Goal: Information Seeking & Learning: Learn about a topic

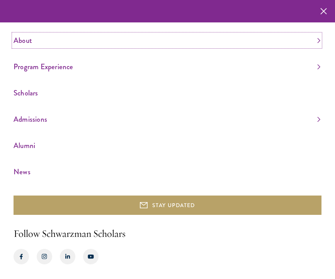
click at [16, 44] on link "About" at bounding box center [167, 40] width 306 height 13
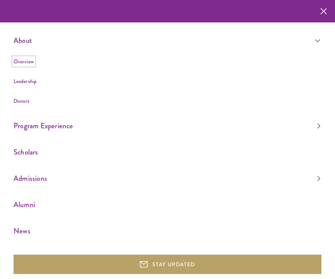
click at [18, 63] on link "Overview" at bounding box center [24, 62] width 20 height 8
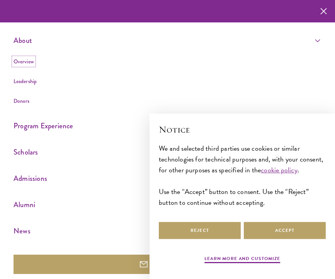
select select "AF"
select select
click at [27, 153] on link "Scholars" at bounding box center [167, 152] width 306 height 13
select select "Select Country"
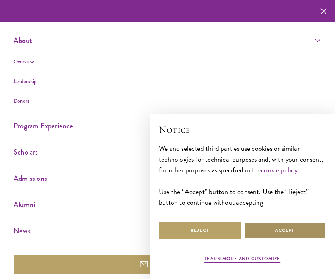
click at [279, 232] on button "Accept" at bounding box center [285, 230] width 82 height 17
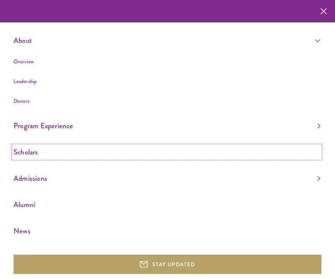
click at [34, 154] on link "Scholars" at bounding box center [167, 152] width 306 height 13
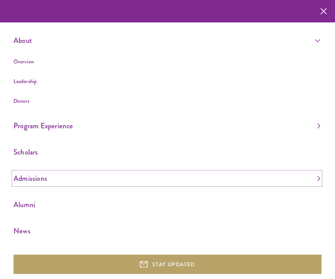
click at [36, 178] on link "Admissions" at bounding box center [167, 178] width 306 height 13
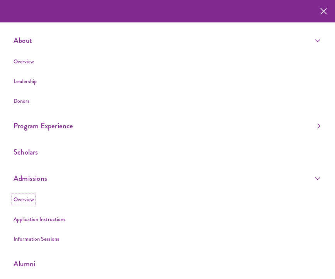
click at [26, 200] on link "Overview" at bounding box center [24, 199] width 20 height 8
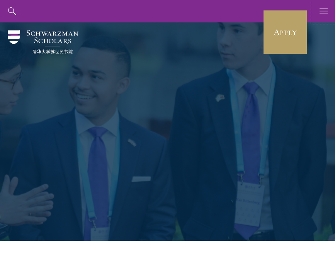
click at [323, 11] on use "button" at bounding box center [323, 11] width 8 height 6
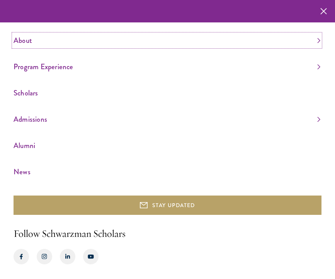
click at [317, 44] on link "About" at bounding box center [167, 40] width 306 height 13
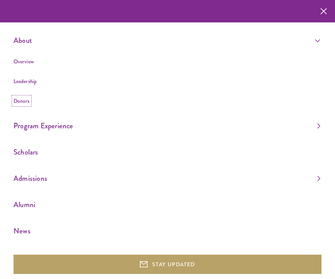
click at [25, 101] on link "Donors" at bounding box center [22, 101] width 16 height 8
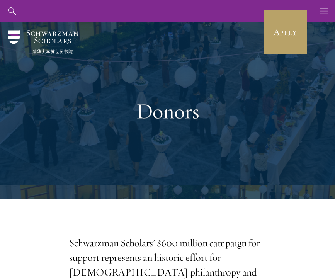
click at [320, 15] on icon "button" at bounding box center [323, 11] width 8 height 22
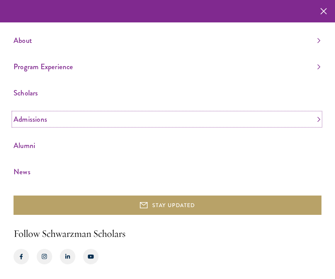
click at [41, 119] on link "Admissions" at bounding box center [167, 119] width 306 height 13
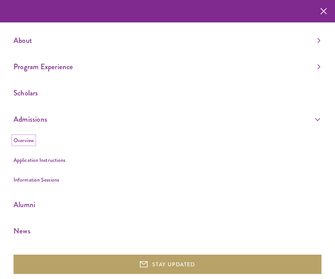
click at [27, 142] on link "Overview" at bounding box center [24, 140] width 20 height 8
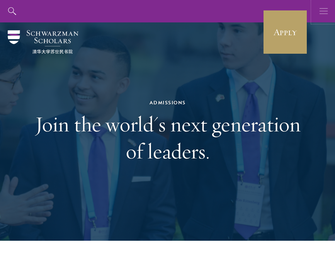
click at [322, 15] on icon "button" at bounding box center [323, 11] width 8 height 22
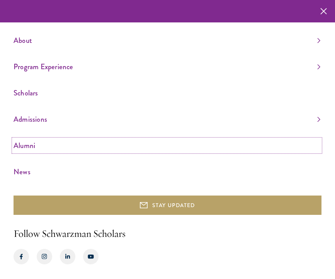
click at [29, 148] on link "Alumni" at bounding box center [167, 145] width 306 height 13
